Goal: Task Accomplishment & Management: Manage account settings

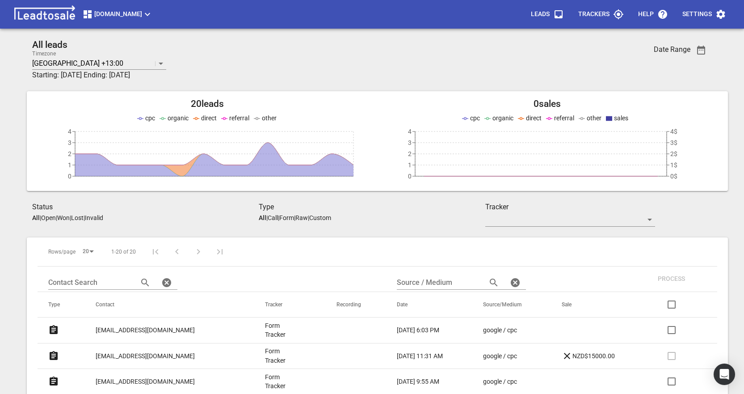
scroll to position [134, 0]
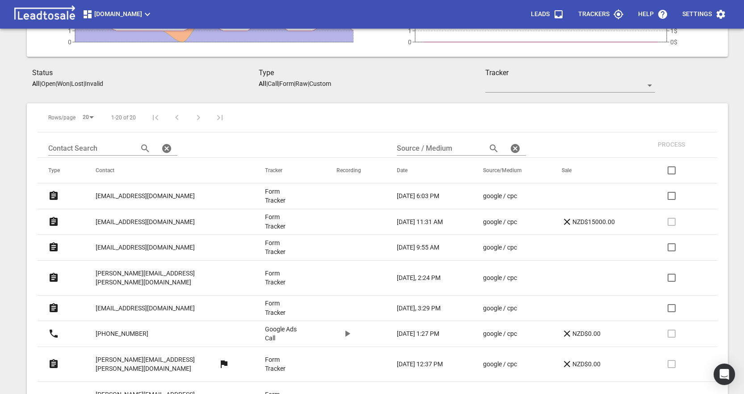
drag, startPoint x: 0, startPoint y: 0, endPoint x: 139, endPoint y: 194, distance: 238.7
click at [139, 194] on p "[EMAIL_ADDRESS][DOMAIN_NAME]" at bounding box center [145, 195] width 99 height 9
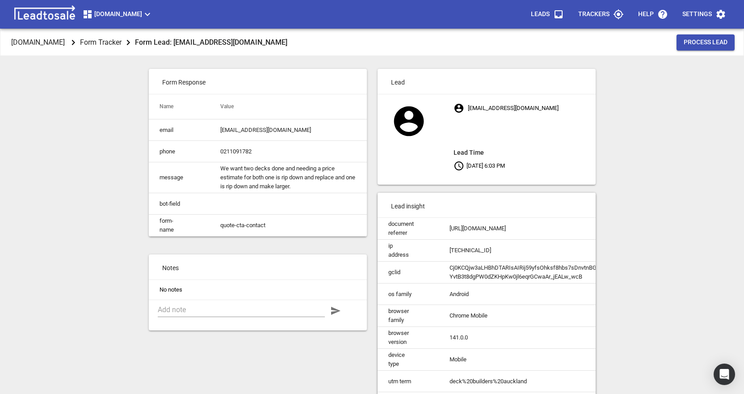
click at [70, 267] on div "Design2renovate.co.nz Form Tracker Form Lead: javan288@gmail.com Process Lead F…" at bounding box center [372, 226] width 737 height 394
click at [208, 314] on textarea at bounding box center [241, 309] width 167 height 8
click at [219, 314] on textarea at bounding box center [241, 309] width 167 height 8
click at [308, 318] on textarea "Sendiong photos prior to arranging a site visit. Glenfield" at bounding box center [241, 313] width 167 height 17
click at [180, 316] on textarea "Sendiong photos prior to arranging a site visit. 30 Halberg St. Glenfield" at bounding box center [241, 313] width 167 height 17
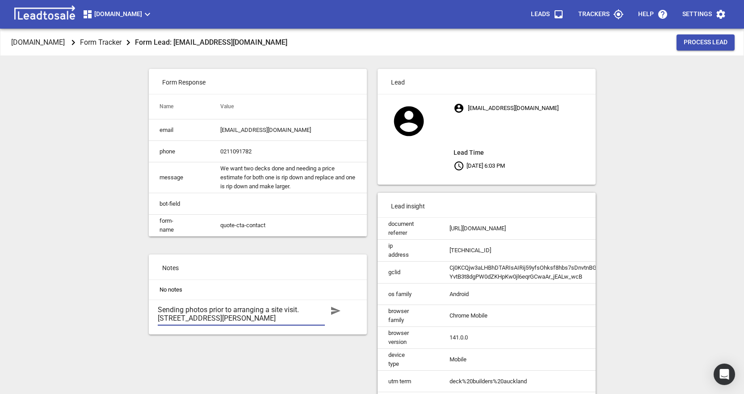
click at [265, 322] on textarea "Sending photos prior to arranging a site visit. 30 Halberg St. Glenfield" at bounding box center [241, 313] width 167 height 17
type textarea "Sending photos prior to arranging a site visit. 30 Halberg St. Glenfield"
click at [335, 315] on icon "button" at bounding box center [335, 311] width 9 height 8
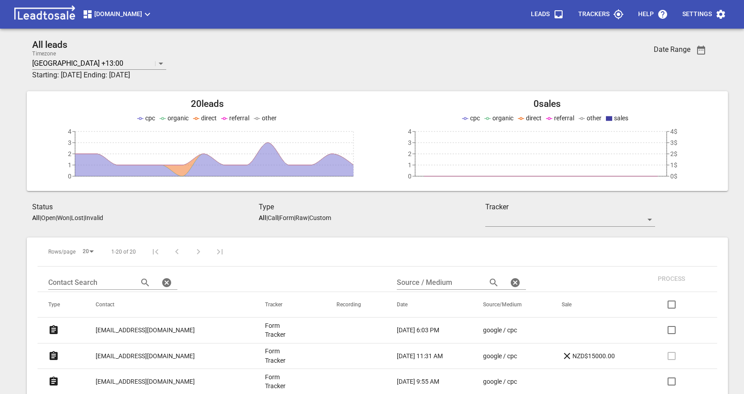
scroll to position [134, 0]
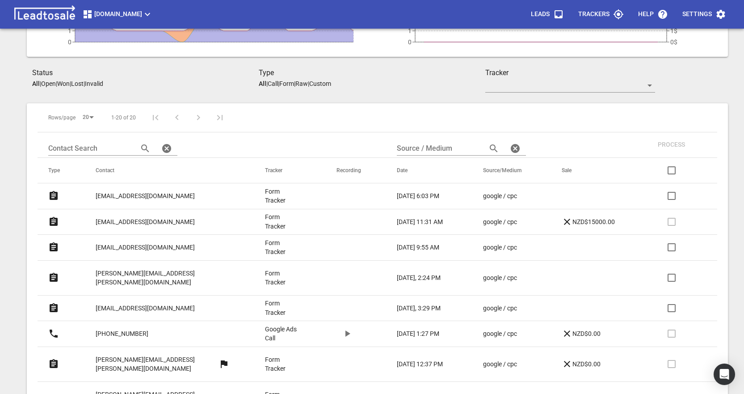
click at [118, 245] on p "hedley.alex@gmail.com" at bounding box center [145, 247] width 99 height 9
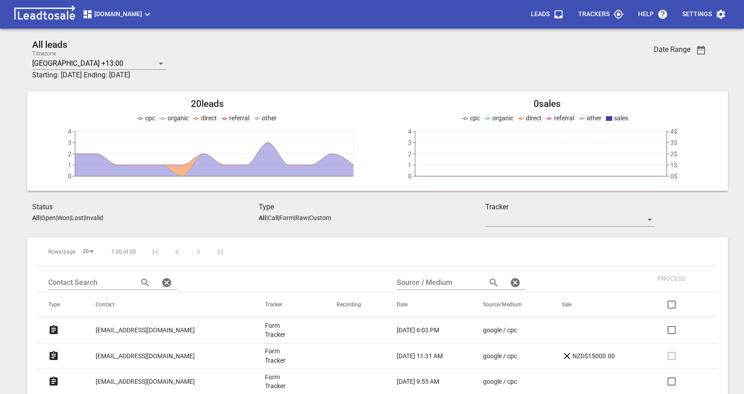
scroll to position [134, 0]
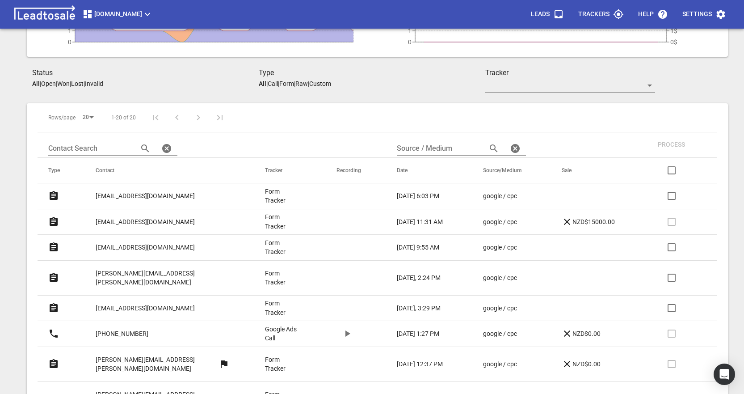
click at [131, 221] on p "[EMAIL_ADDRESS][DOMAIN_NAME]" at bounding box center [145, 221] width 99 height 9
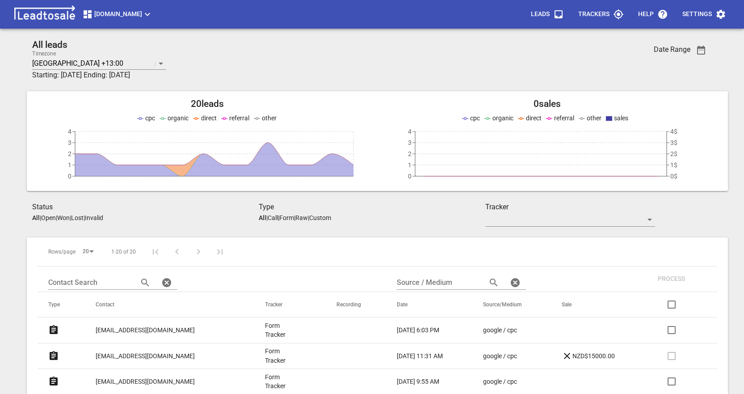
scroll to position [134, 0]
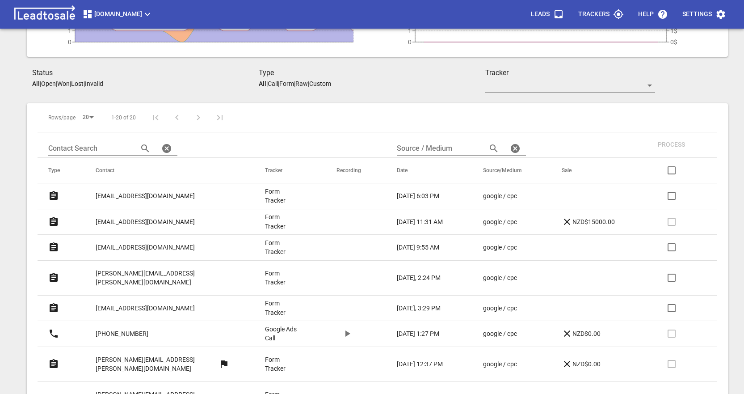
click at [46, 85] on p "Open" at bounding box center [48, 83] width 15 height 7
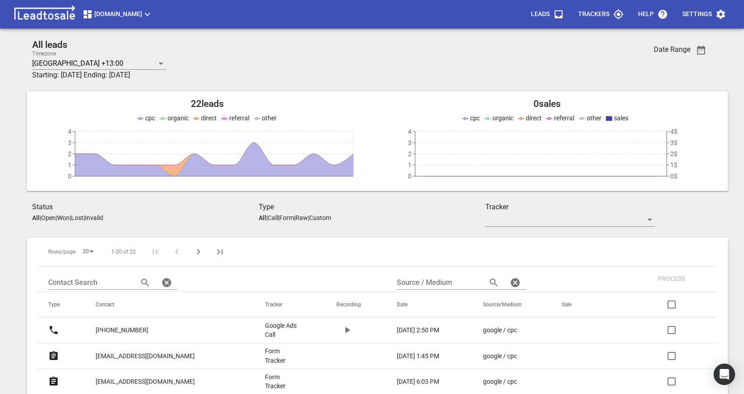
scroll to position [39, 0]
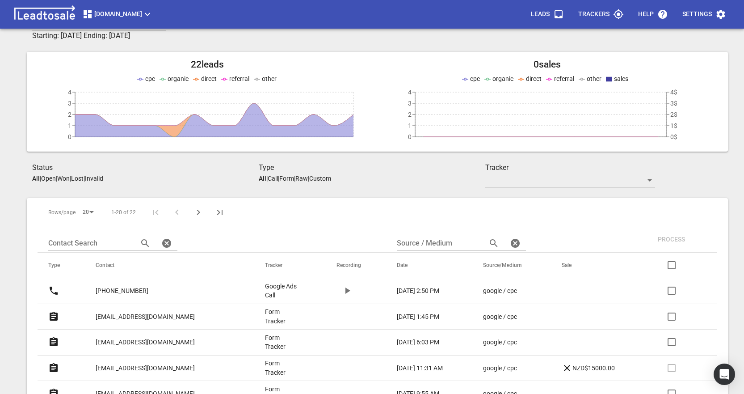
click at [116, 316] on p "[EMAIL_ADDRESS][DOMAIN_NAME]" at bounding box center [145, 316] width 99 height 9
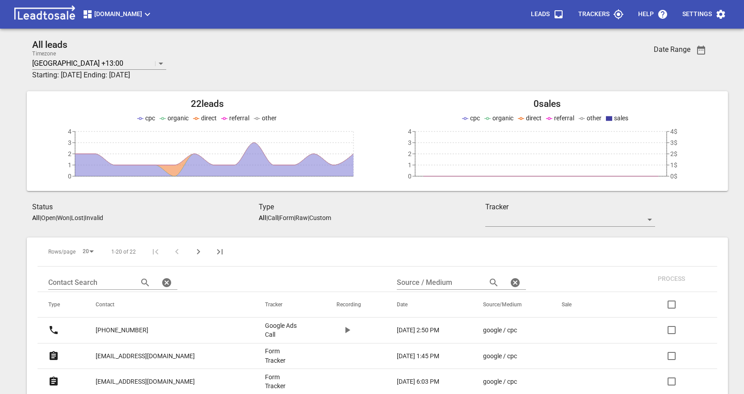
scroll to position [39, 0]
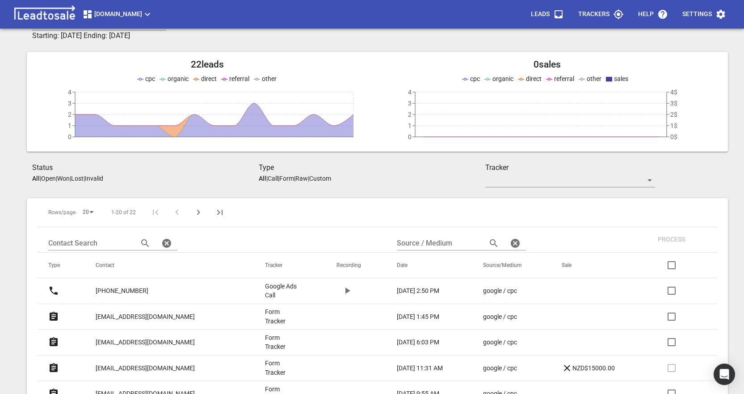
click at [121, 290] on p "+6421656193" at bounding box center [122, 290] width 53 height 9
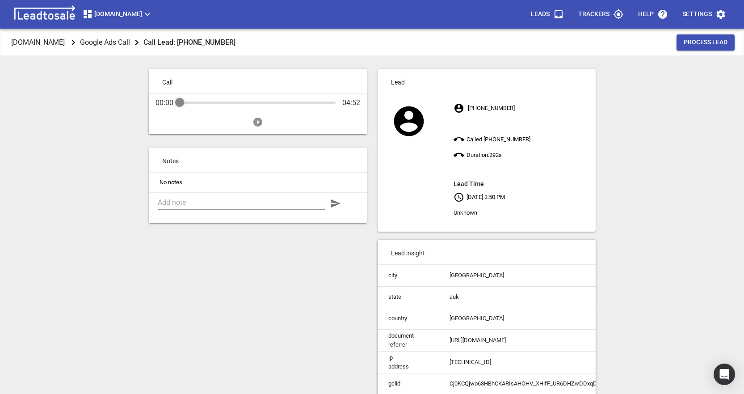
click at [257, 123] on icon "Play" at bounding box center [257, 122] width 11 height 11
click at [257, 121] on icon "Pause" at bounding box center [257, 122] width 11 height 11
click at [172, 203] on textarea at bounding box center [241, 202] width 167 height 8
click at [187, 200] on textarea "Clean doiwn extg Deck and re-stain. 5yrs old Waiheke Island. Happy to pay towar…" at bounding box center [241, 206] width 167 height 17
click at [308, 213] on textarea "Clean down extg Deck and re-stain. 5yrs old Waiheke Island. Happy to pay toward…" at bounding box center [241, 206] width 167 height 17
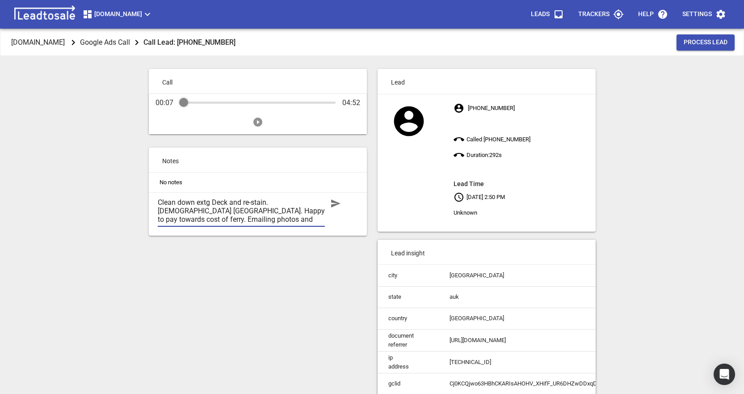
type textarea "Clean down extg Deck and re-stain. 5yrs old Waiheke Island. Happy to pay toward…"
click at [336, 203] on icon "button" at bounding box center [335, 203] width 9 height 8
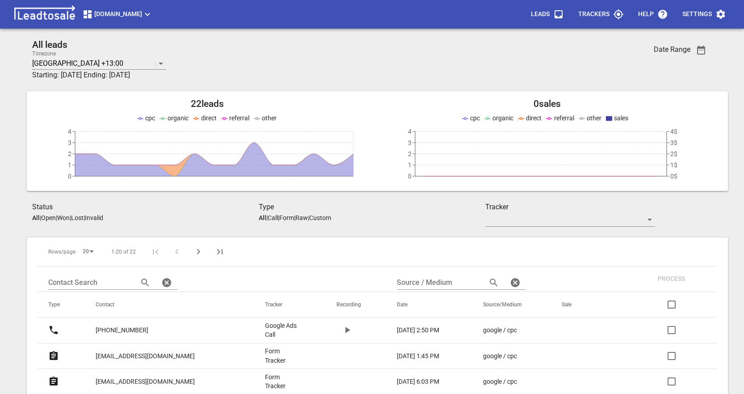
scroll to position [39, 0]
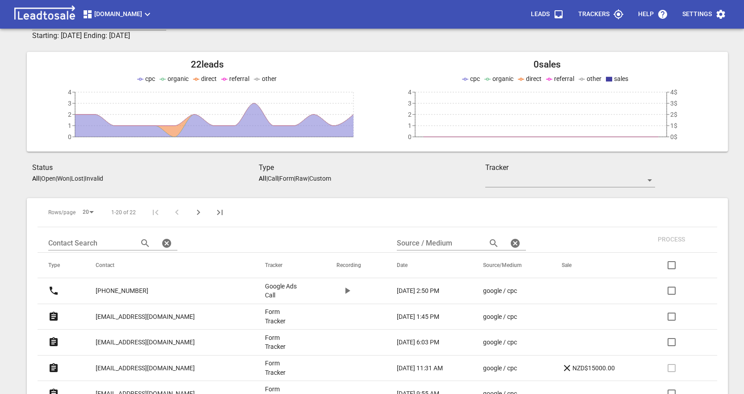
click at [131, 316] on p "[EMAIL_ADDRESS][DOMAIN_NAME]" at bounding box center [145, 316] width 99 height 9
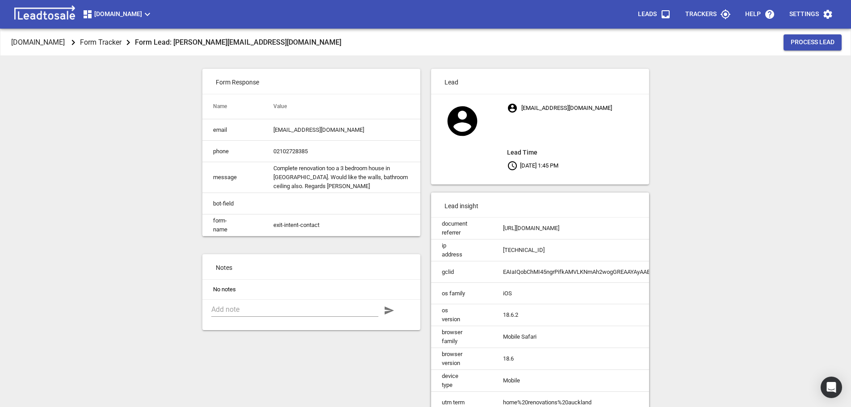
click at [109, 242] on div "[DOMAIN_NAME] Form Tracker Form Lead: [PERSON_NAME][EMAIL_ADDRESS][DOMAIN_NAME]…" at bounding box center [426, 232] width 844 height 407
click at [244, 314] on textarea at bounding box center [294, 309] width 167 height 8
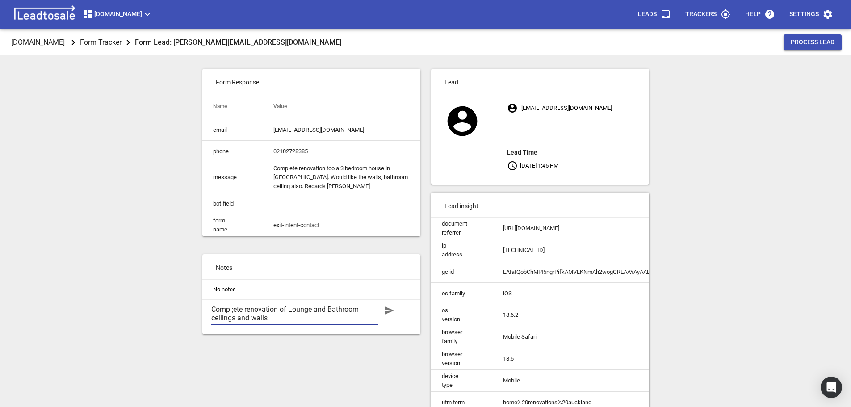
click at [370, 319] on textarea "Compl;ete renovation of Lounge and Bathroom ceilings and walls" at bounding box center [294, 313] width 167 height 17
click at [337, 322] on textarea "Compl;ete renovation of Lounge and Bathroom floors, ceilings and walls" at bounding box center [294, 313] width 167 height 17
click at [234, 318] on textarea "Compl;ete renovation of Lounge and Bathroom floors, ceilings and walls to remov…" at bounding box center [294, 322] width 167 height 34
click at [212, 315] on textarea "Complete renovation of Lounge and Bathroom floors, ceilings and walls to remove…" at bounding box center [294, 322] width 167 height 34
click at [272, 332] on textarea "For her Mum (Payda?) Complete renovation of Lounge and Bathroom floors, ceiling…" at bounding box center [294, 322] width 167 height 34
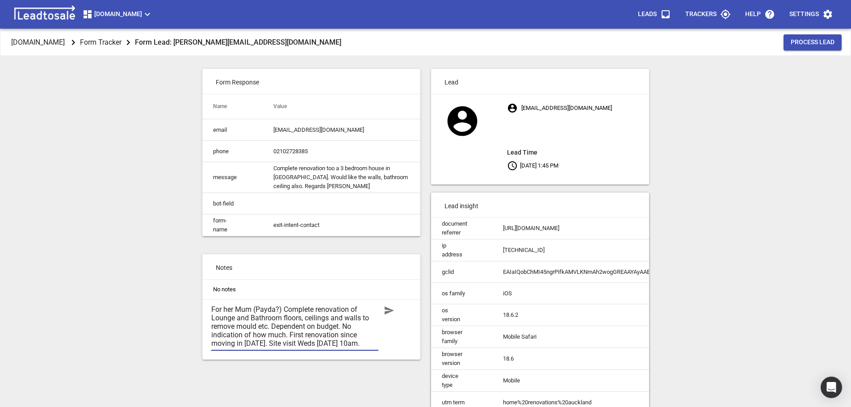
type textarea "For her Mum (Payda?) Complete renovation of Lounge and Bathroom floors, ceiling…"
click at [385, 314] on icon "button" at bounding box center [389, 311] width 9 height 8
